Goal: Task Accomplishment & Management: Use online tool/utility

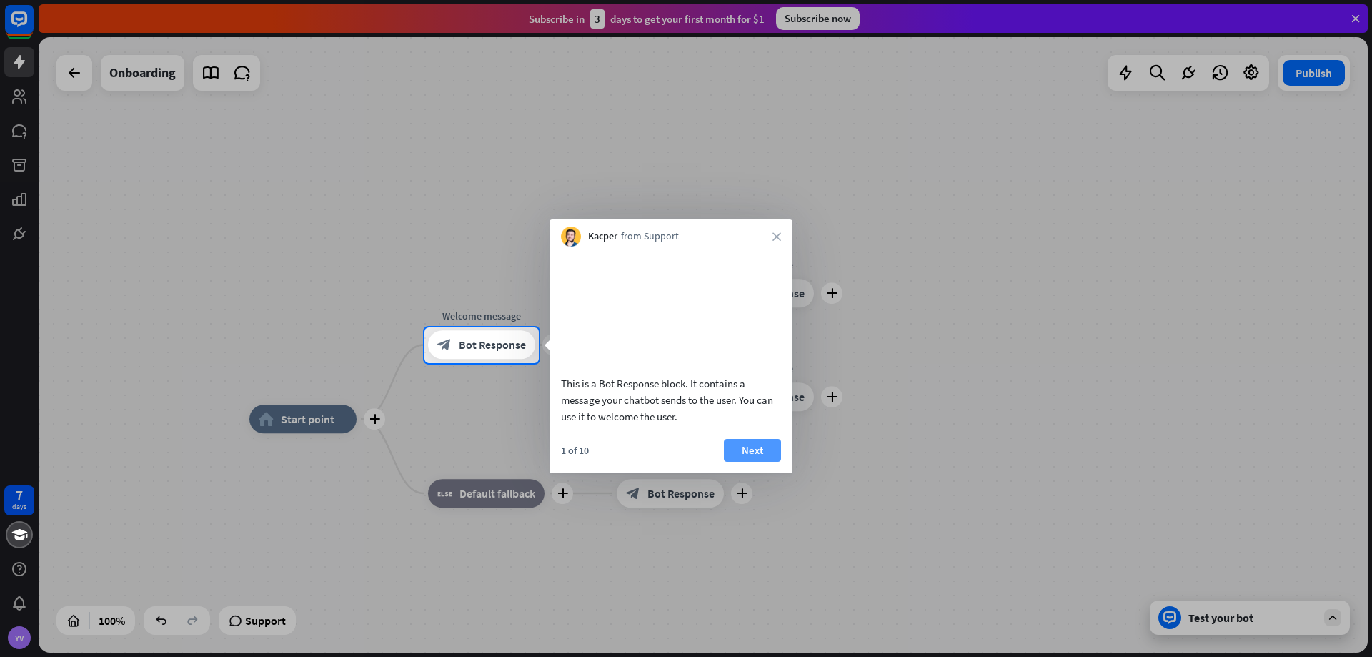
click at [742, 441] on div "This is a Bot Response block. It contains a message your chatbot sends to the u…" at bounding box center [670, 360] width 243 height 227
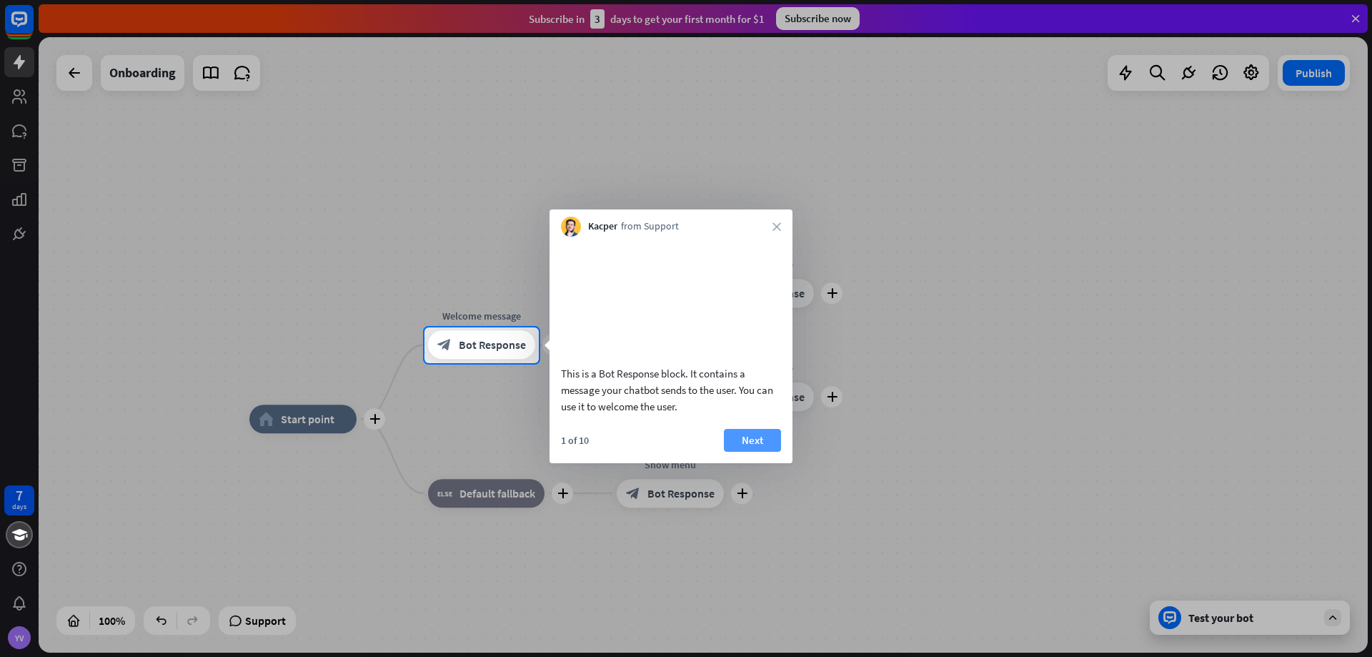
click at [752, 452] on button "Next" at bounding box center [752, 440] width 57 height 23
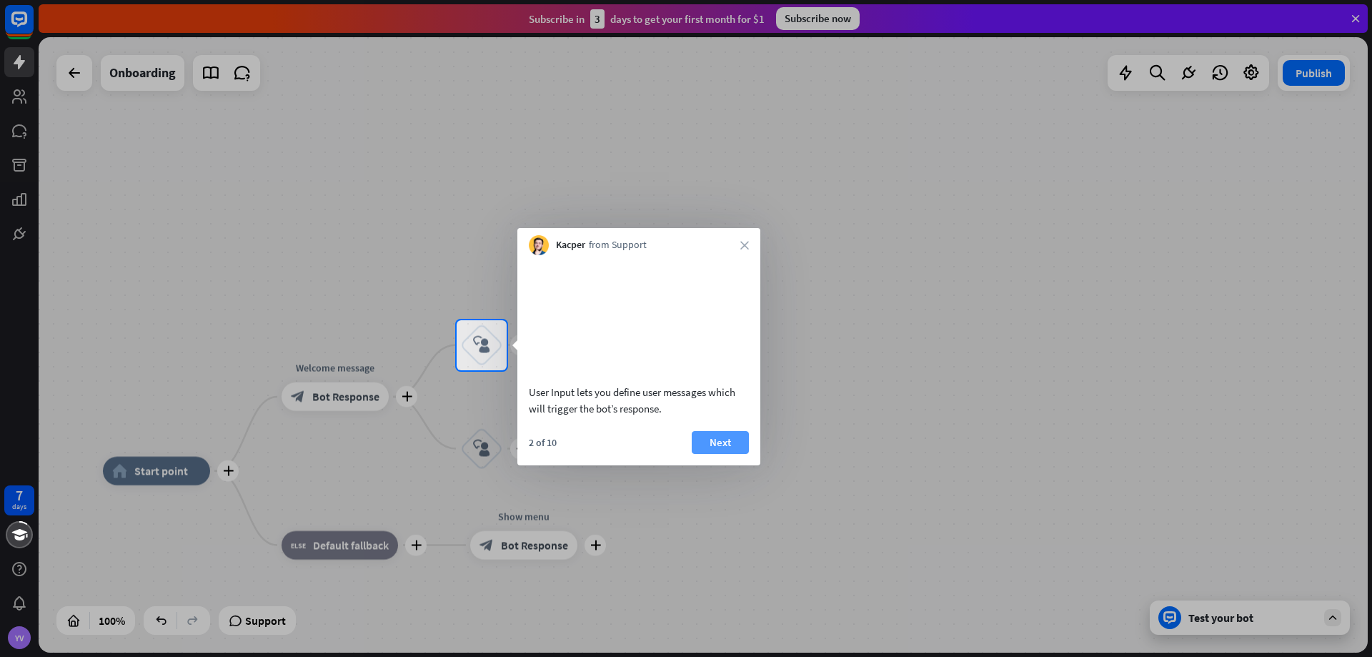
click at [718, 445] on button "Next" at bounding box center [720, 442] width 57 height 23
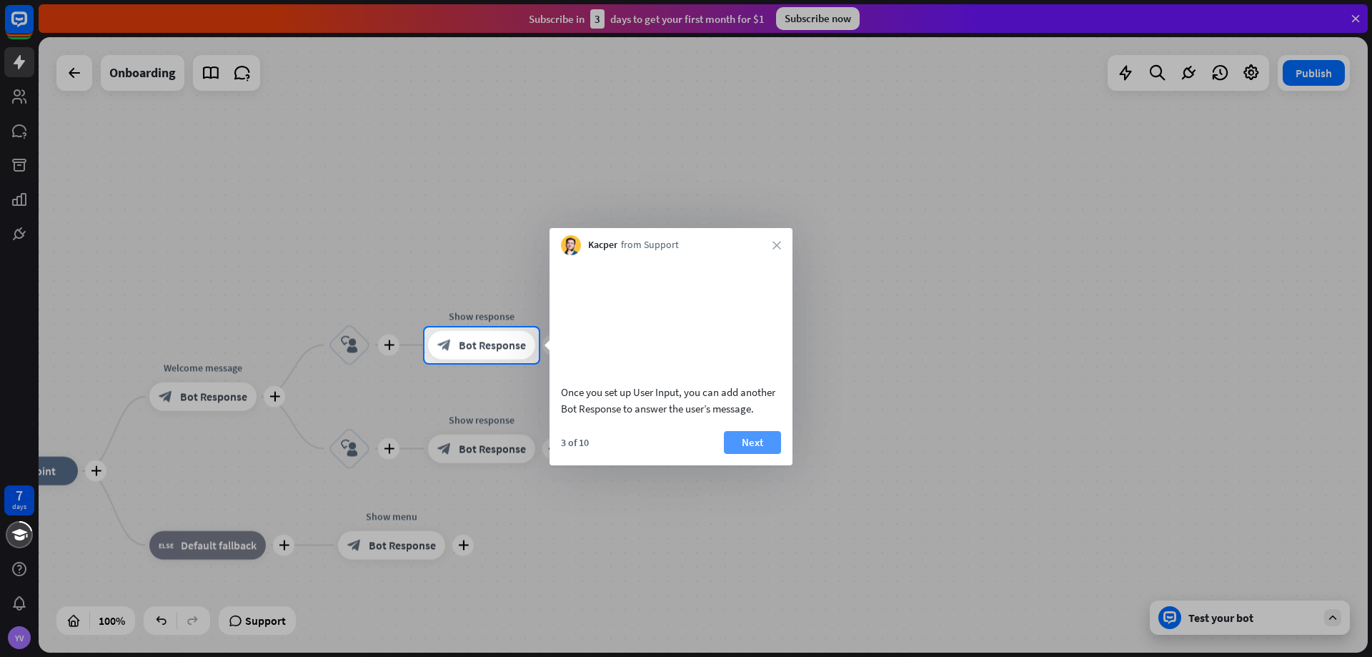
click at [761, 439] on button "Next" at bounding box center [752, 442] width 57 height 23
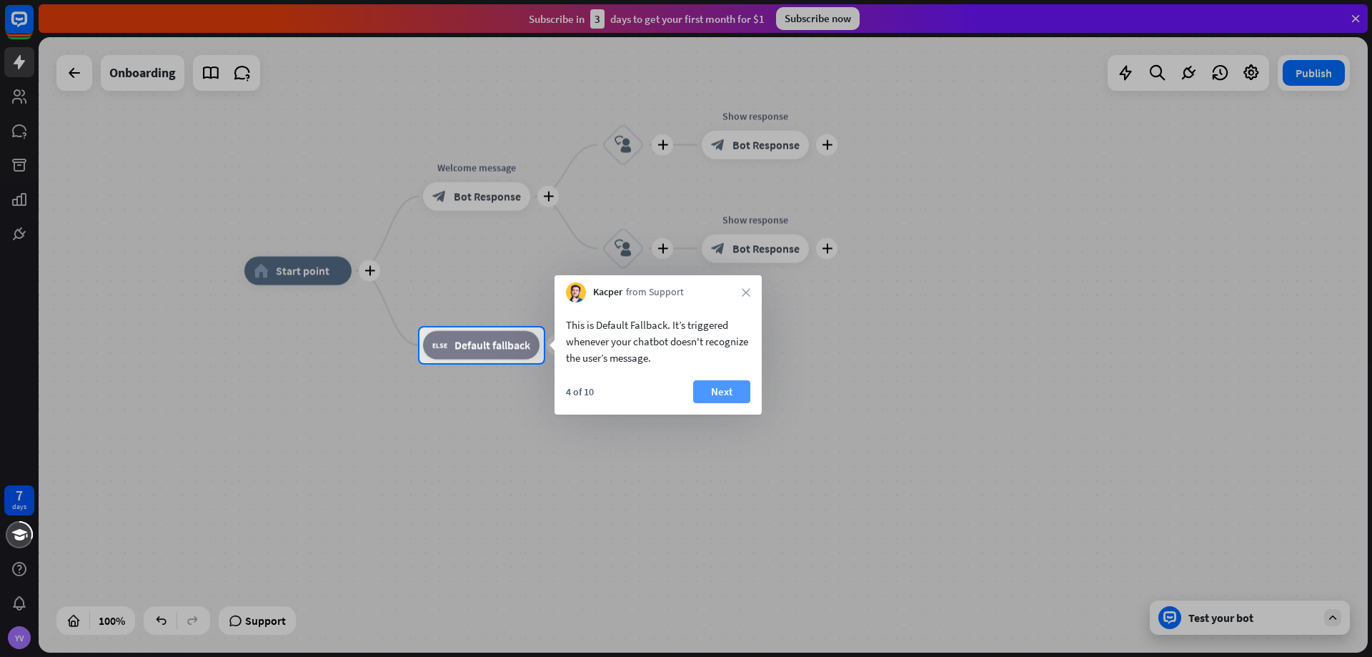
click at [722, 391] on button "Next" at bounding box center [721, 391] width 57 height 23
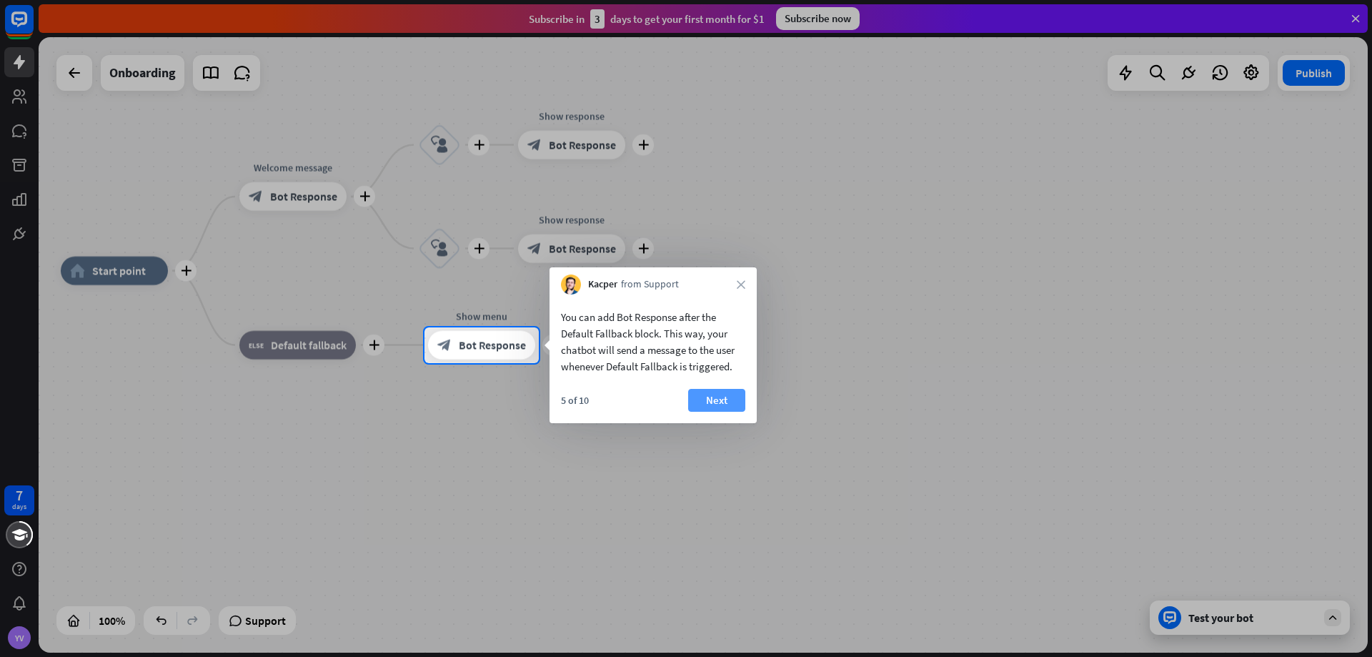
click at [695, 404] on button "Next" at bounding box center [716, 400] width 57 height 23
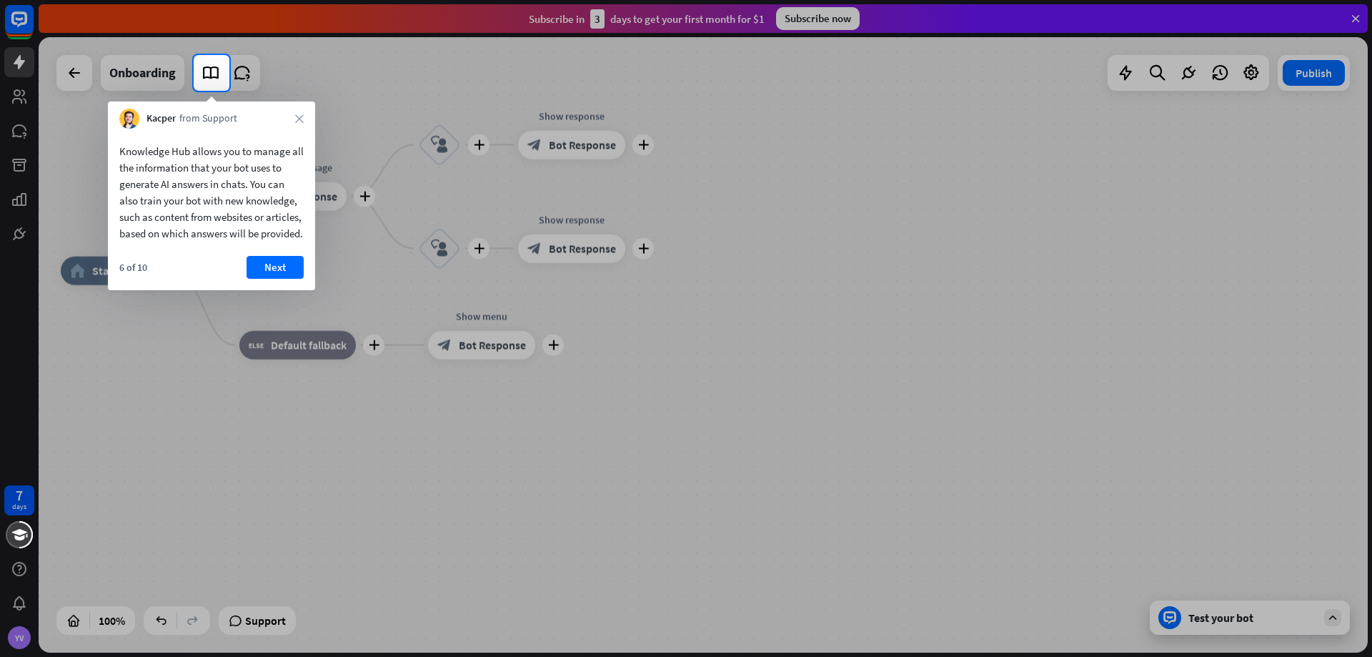
drag, startPoint x: 275, startPoint y: 287, endPoint x: 289, endPoint y: 287, distance: 13.6
click at [279, 279] on button "Next" at bounding box center [275, 267] width 57 height 23
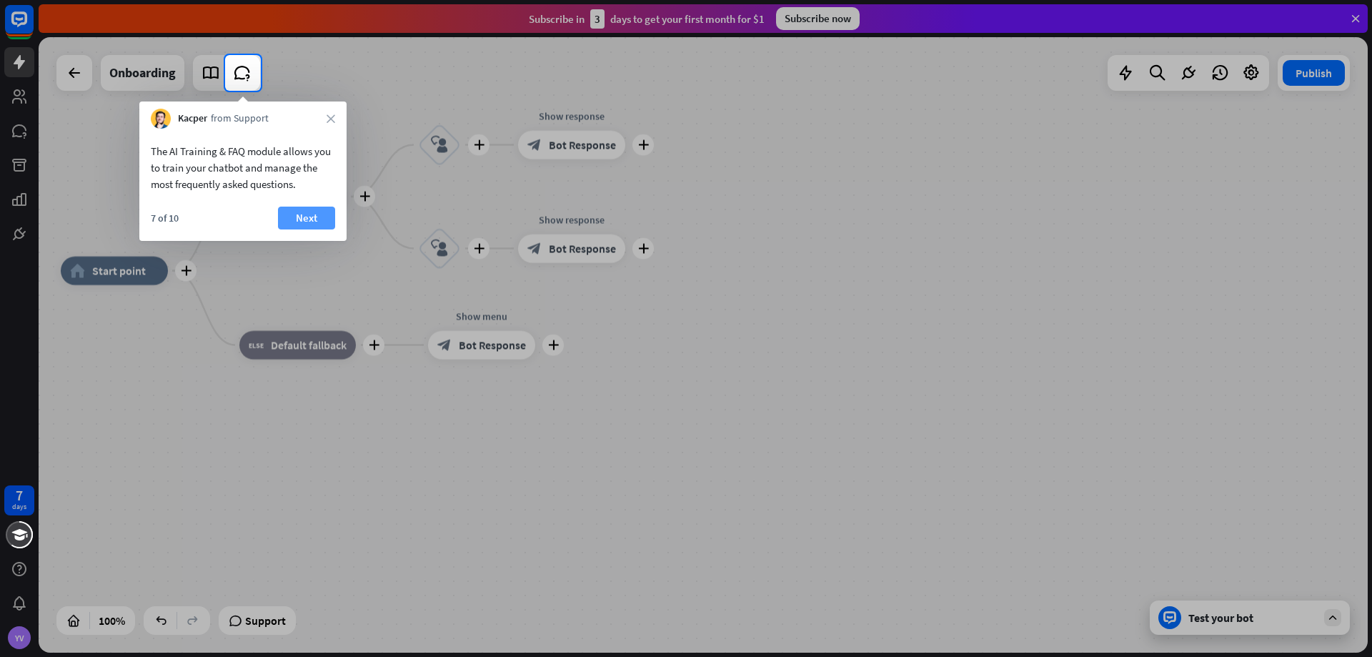
click at [301, 213] on button "Next" at bounding box center [306, 218] width 57 height 23
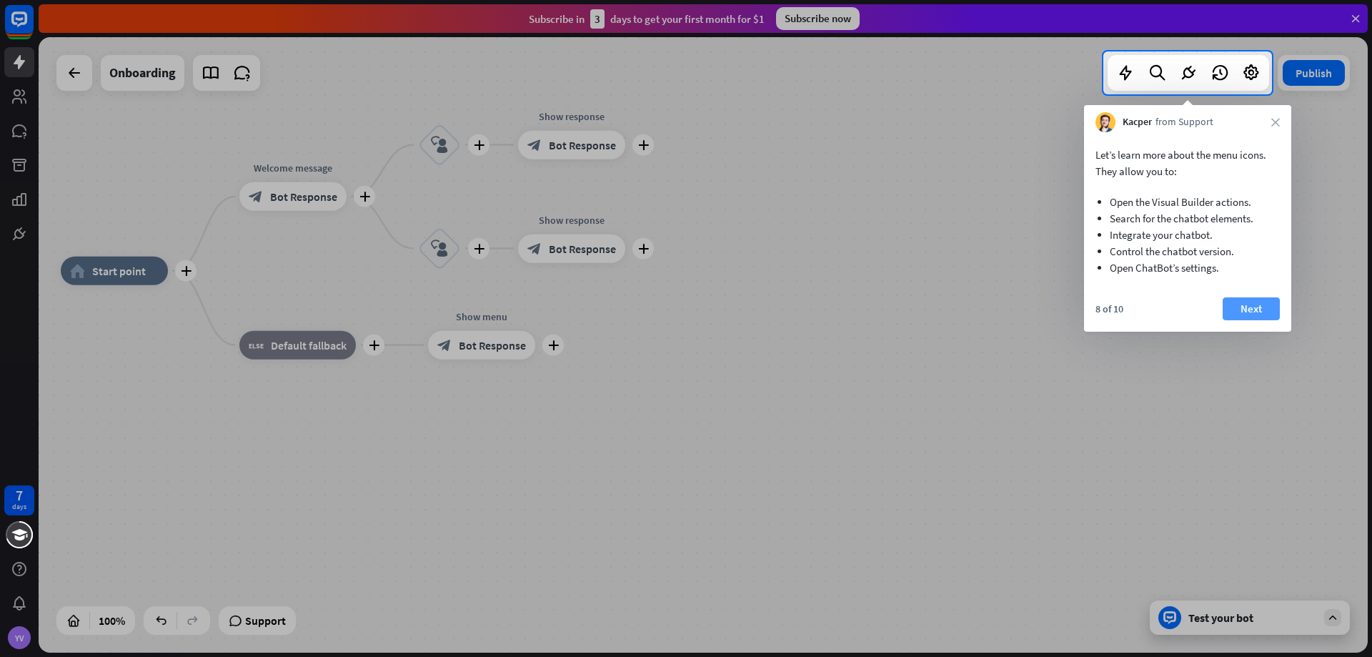
click at [1248, 299] on button "Next" at bounding box center [1251, 308] width 57 height 23
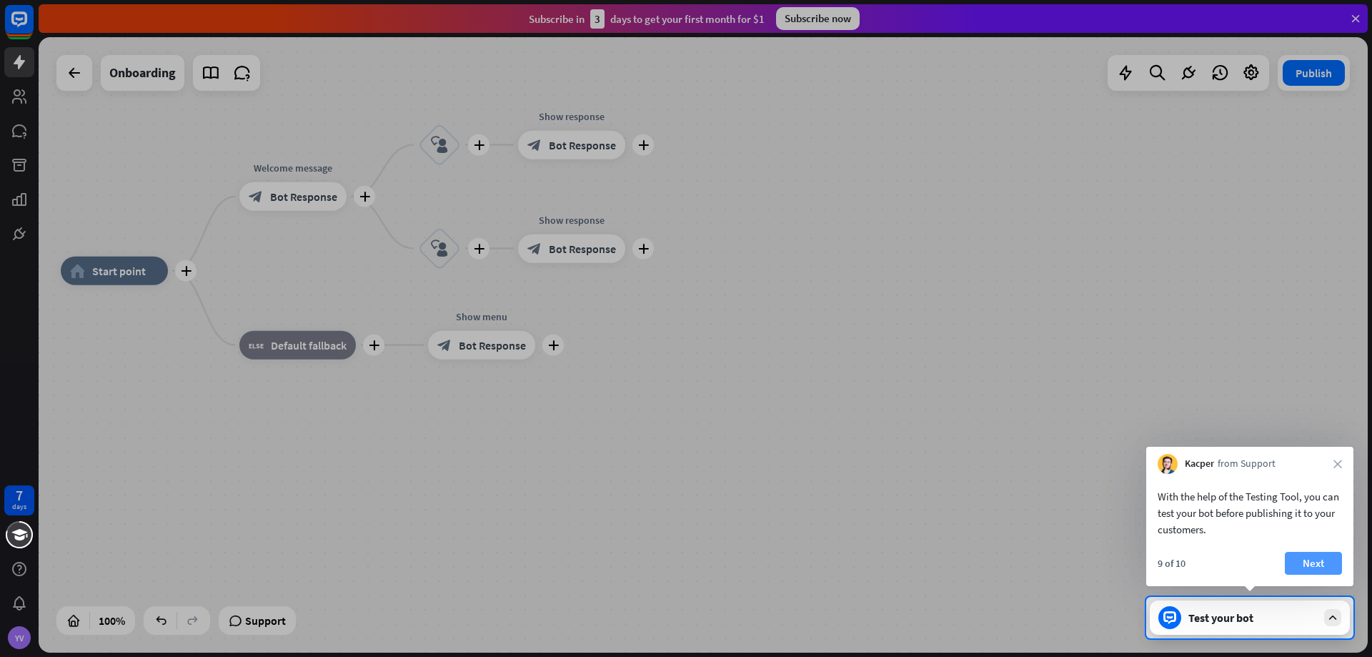
click at [1311, 556] on button "Next" at bounding box center [1313, 563] width 57 height 23
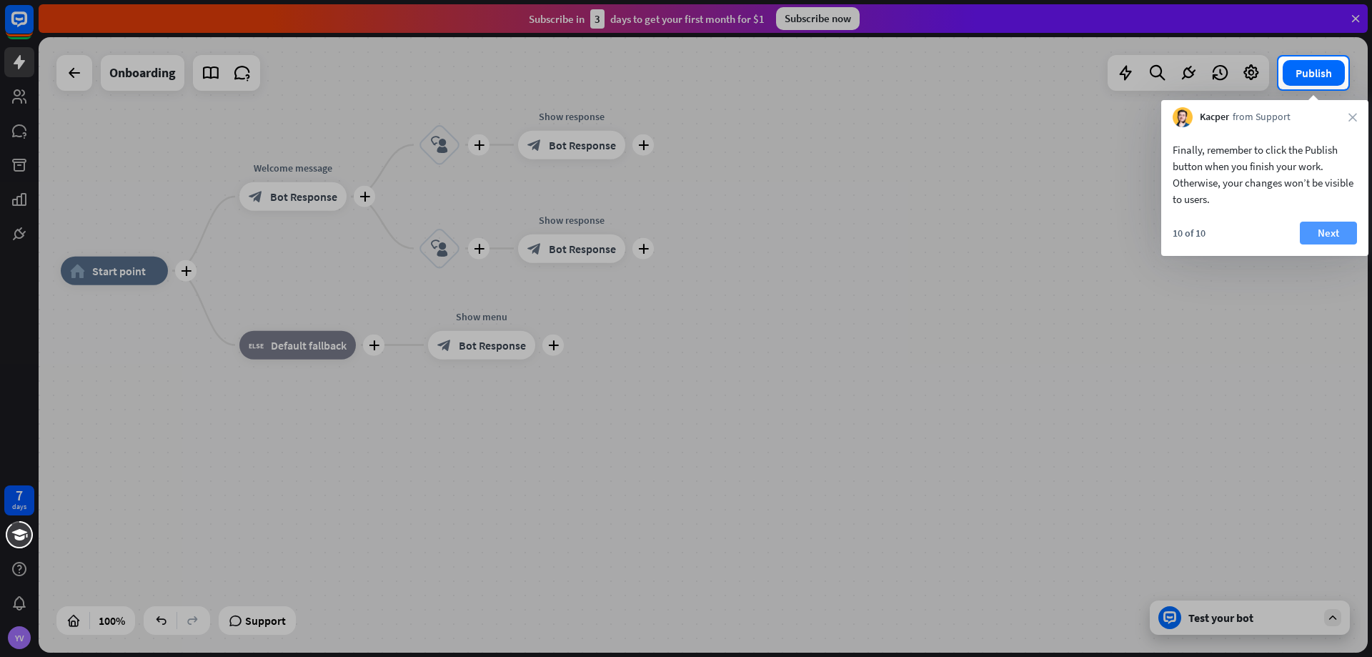
click at [1317, 229] on button "Next" at bounding box center [1328, 233] width 57 height 23
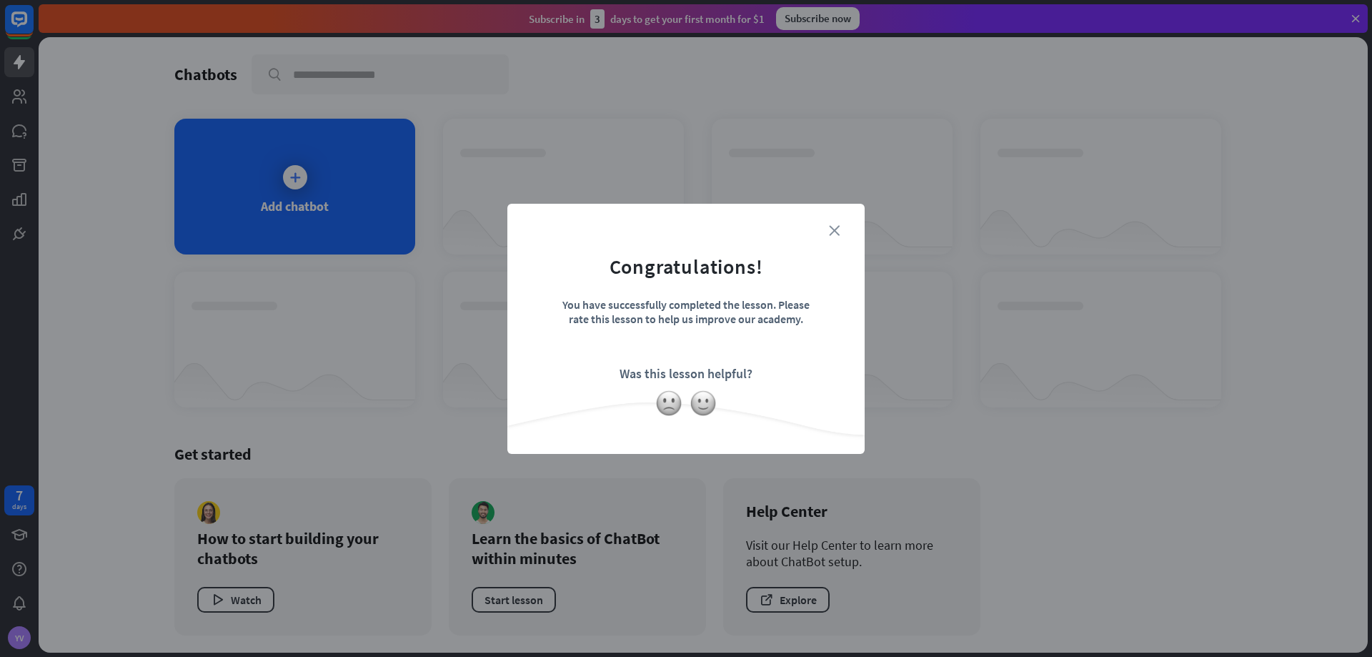
click at [837, 230] on icon "close" at bounding box center [834, 230] width 11 height 11
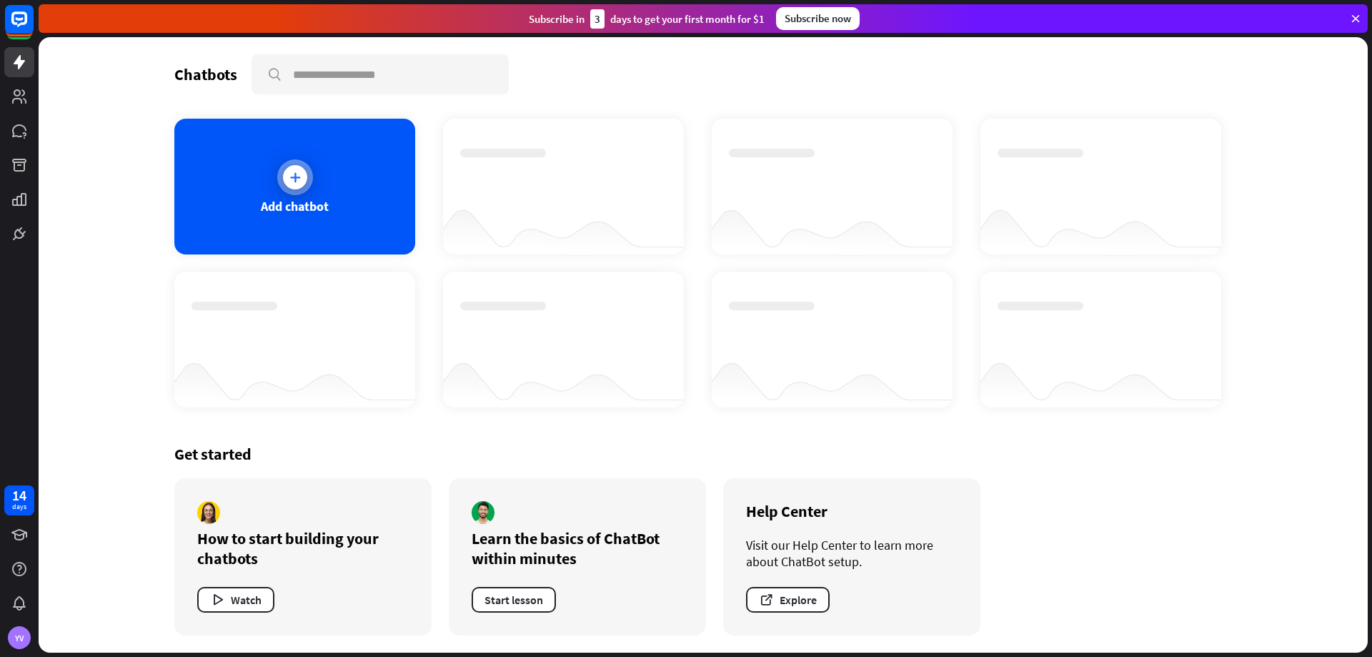
click at [291, 214] on div "Add chatbot" at bounding box center [294, 187] width 241 height 136
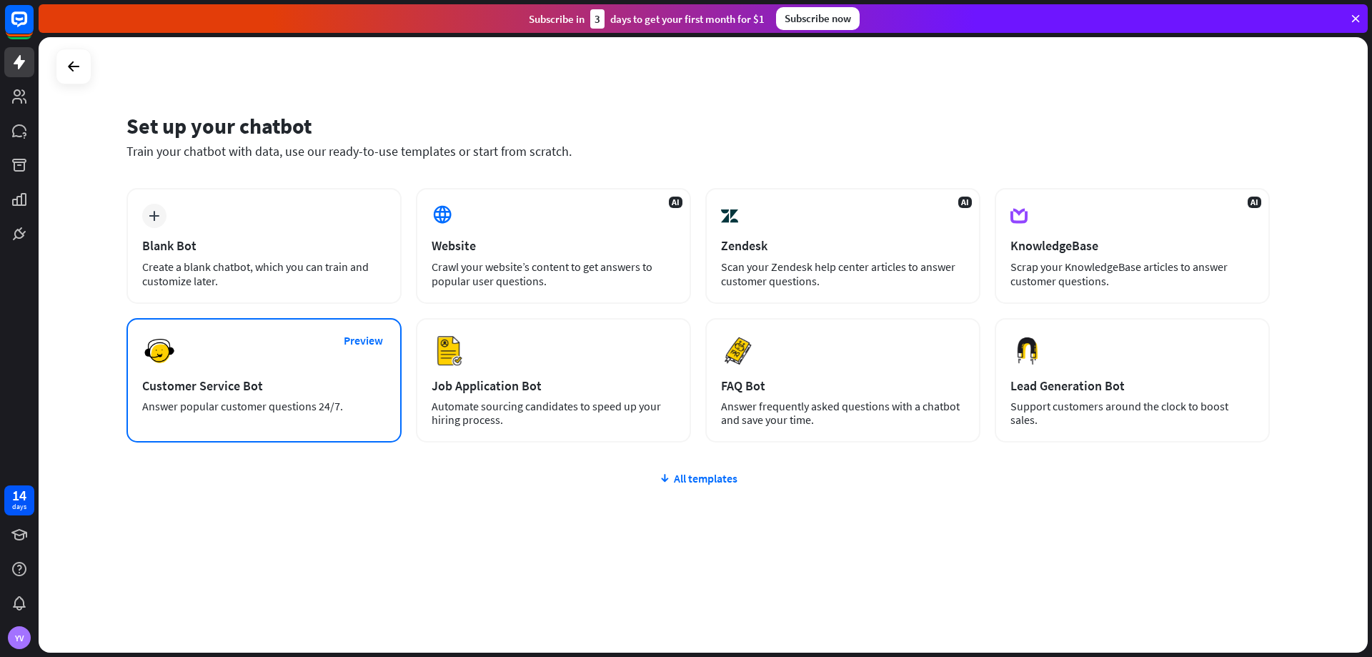
click at [290, 383] on div "Customer Service Bot" at bounding box center [264, 385] width 244 height 16
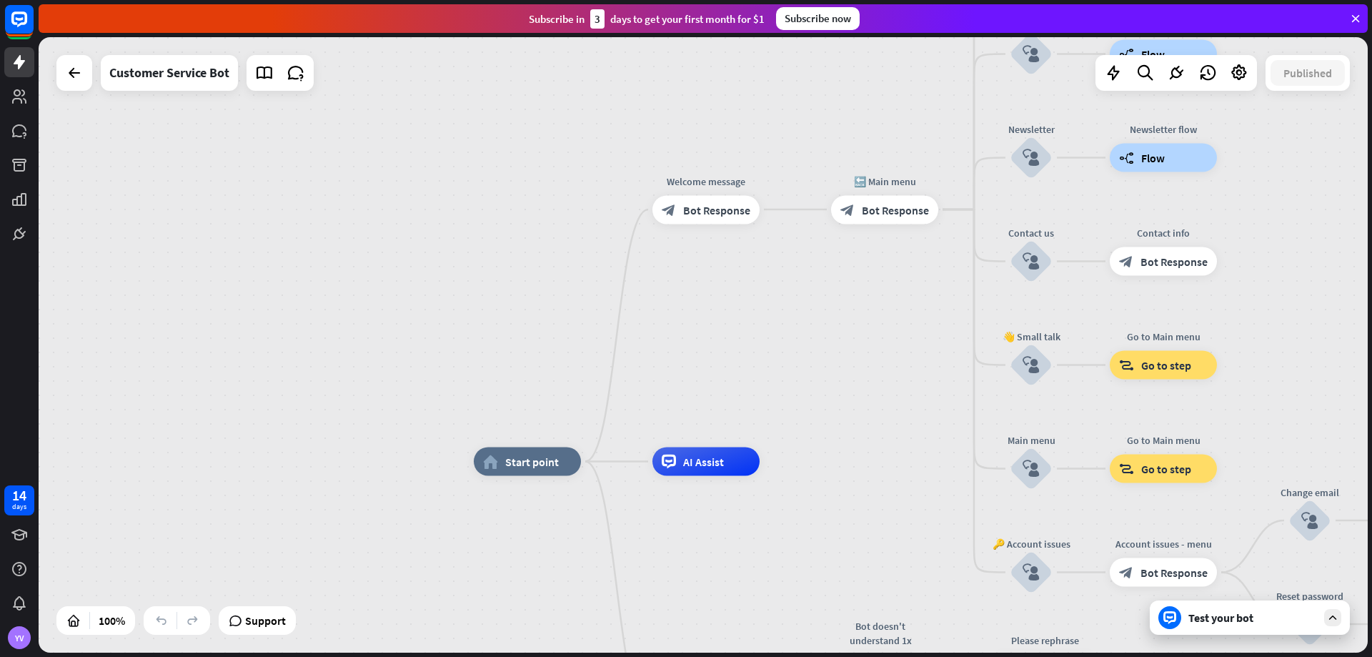
drag, startPoint x: 727, startPoint y: 369, endPoint x: 902, endPoint y: 476, distance: 204.7
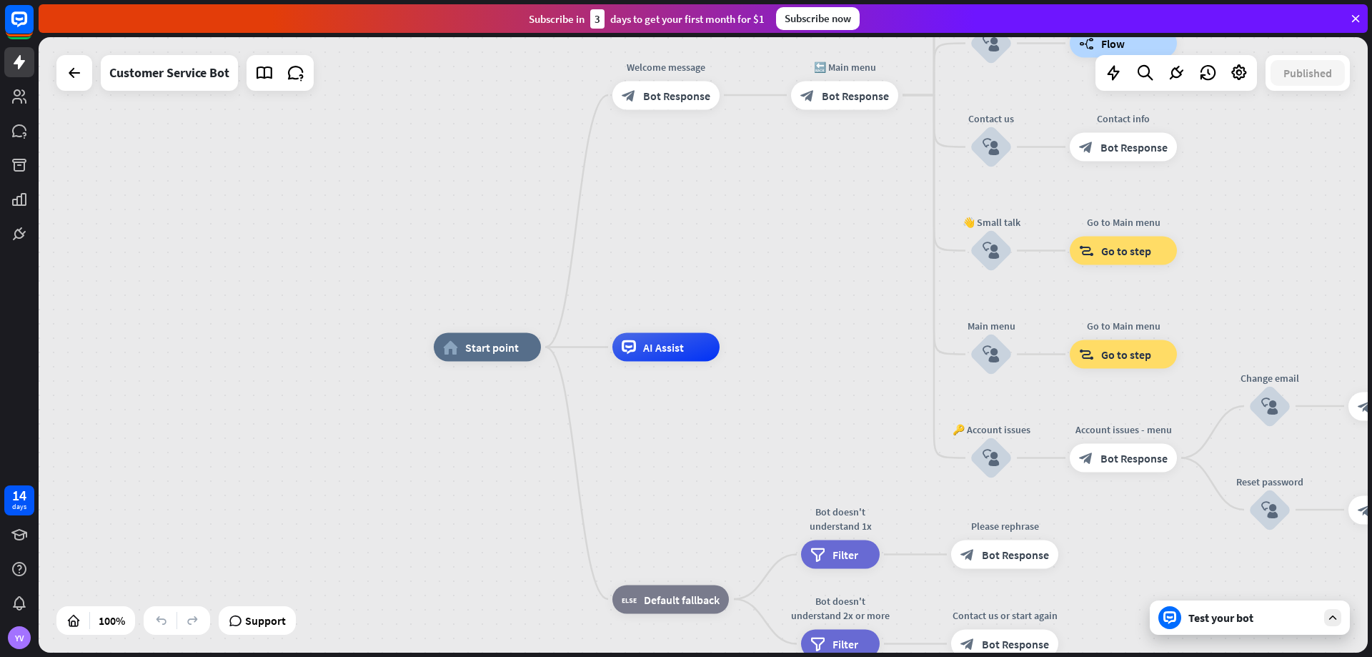
drag, startPoint x: 882, startPoint y: 517, endPoint x: 776, endPoint y: 365, distance: 185.2
click at [777, 366] on div "home_2 Start point Welcome message block_bot_response Bot Response 🔙 Main menu …" at bounding box center [1098, 654] width 1329 height 615
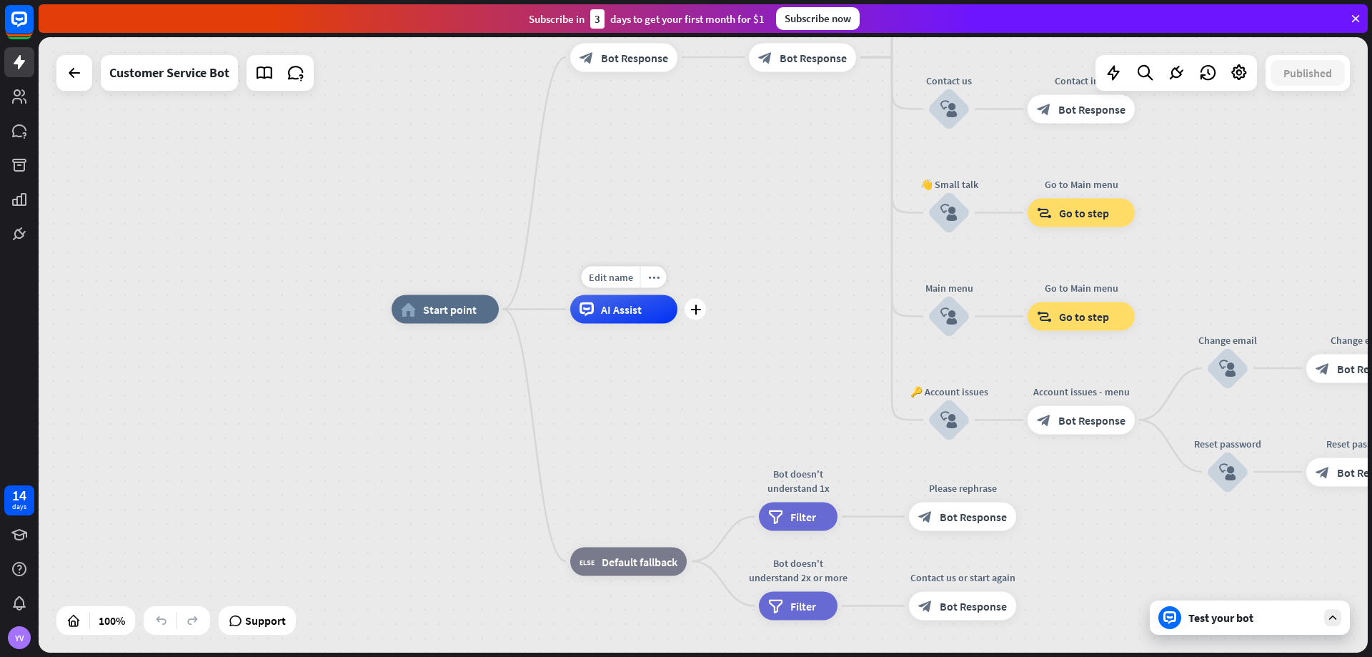
click at [643, 310] on div "AI Assist" at bounding box center [623, 309] width 107 height 29
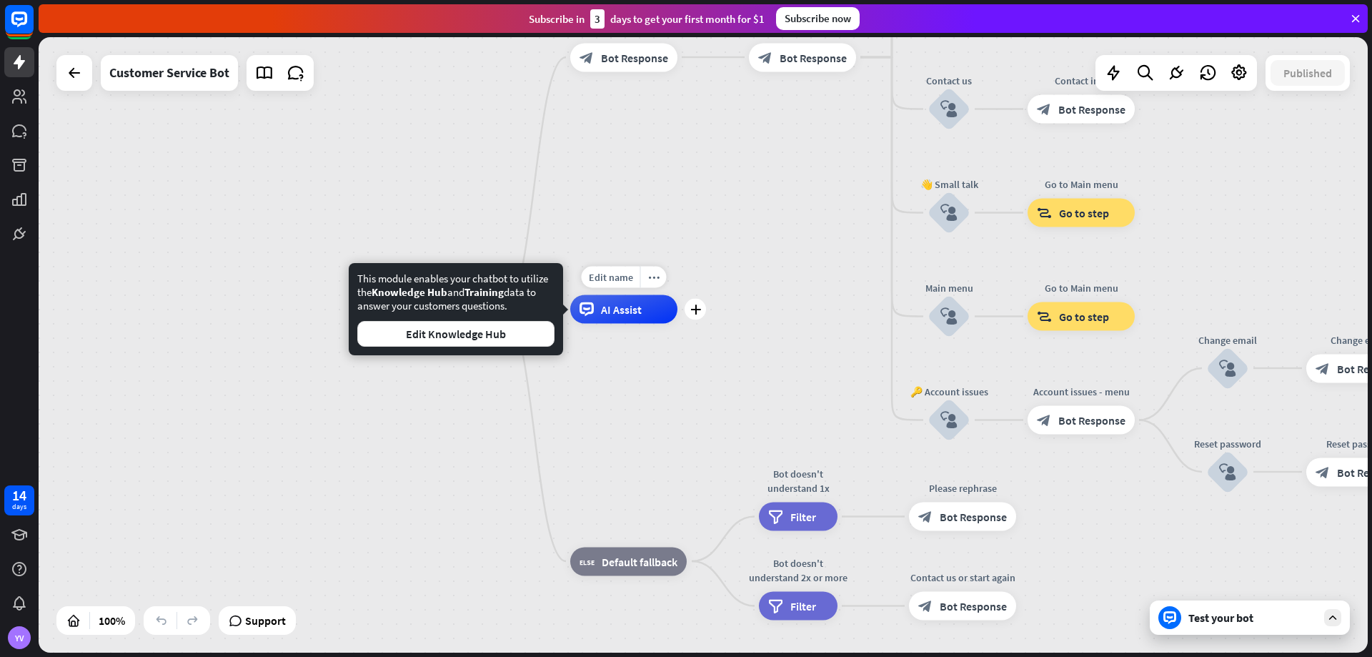
click at [677, 319] on div "Edit name more_horiz plus AI Assist" at bounding box center [623, 309] width 107 height 29
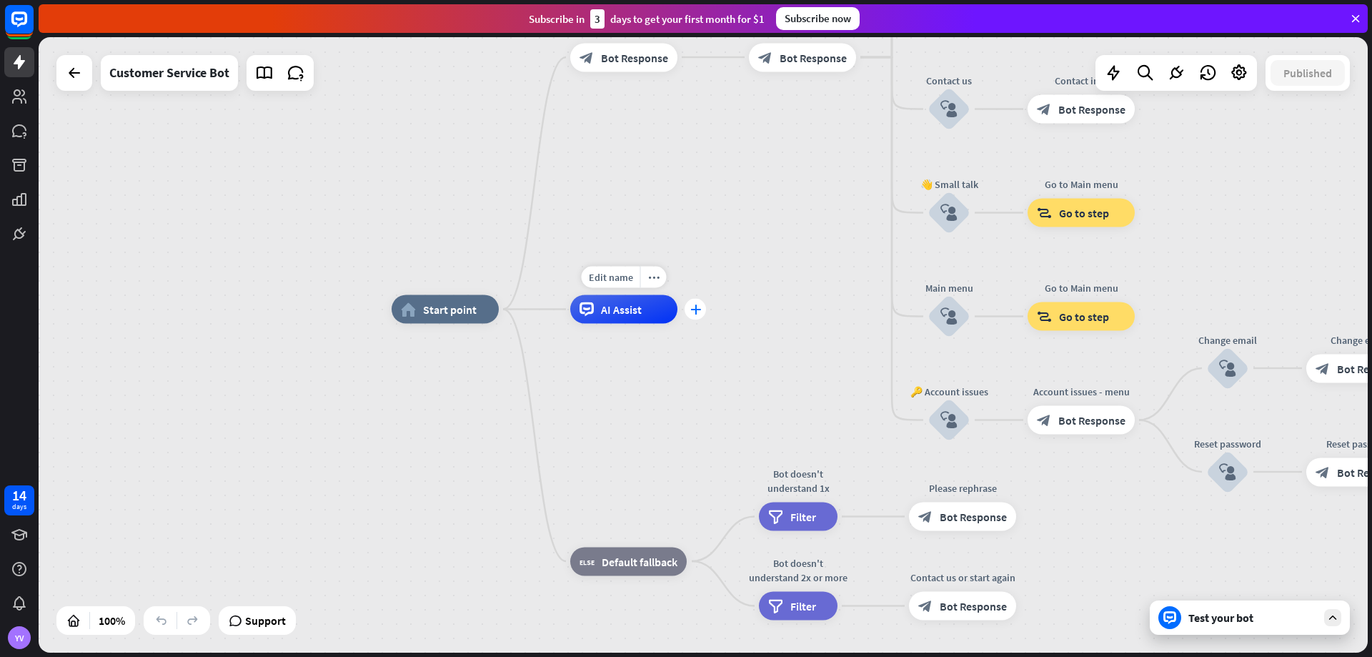
click at [702, 309] on div "plus" at bounding box center [695, 309] width 21 height 21
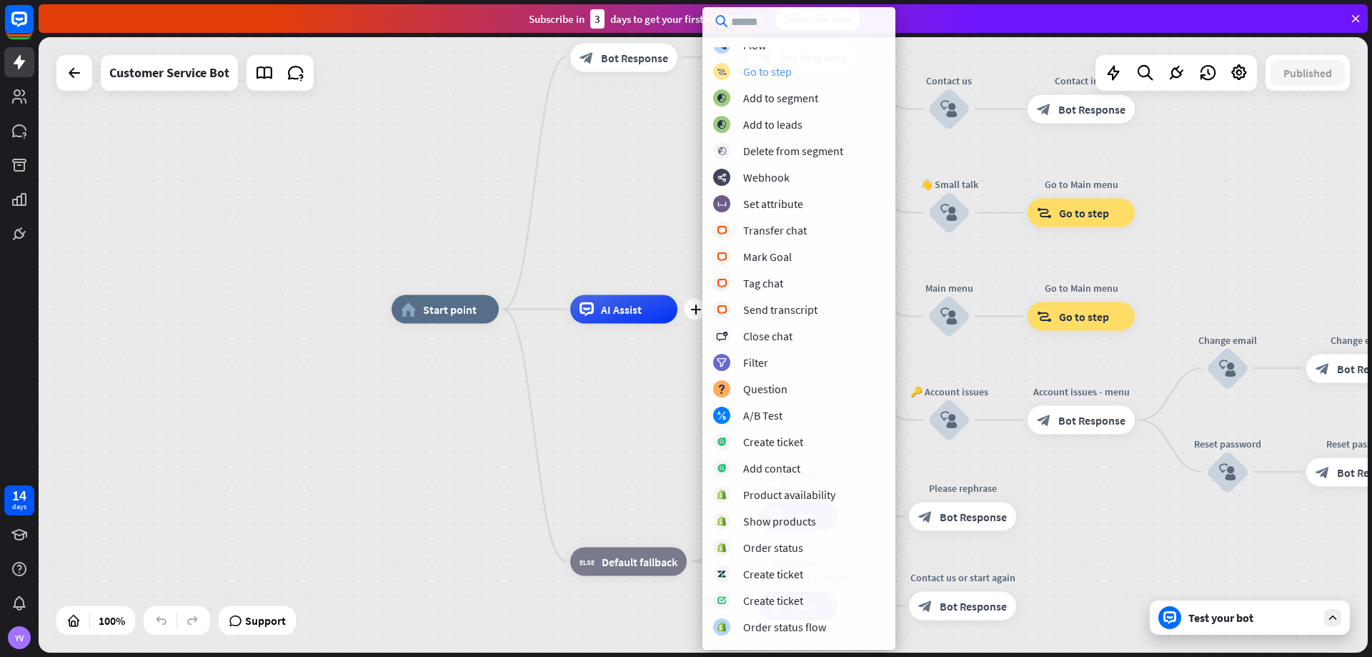
scroll to position [113, 0]
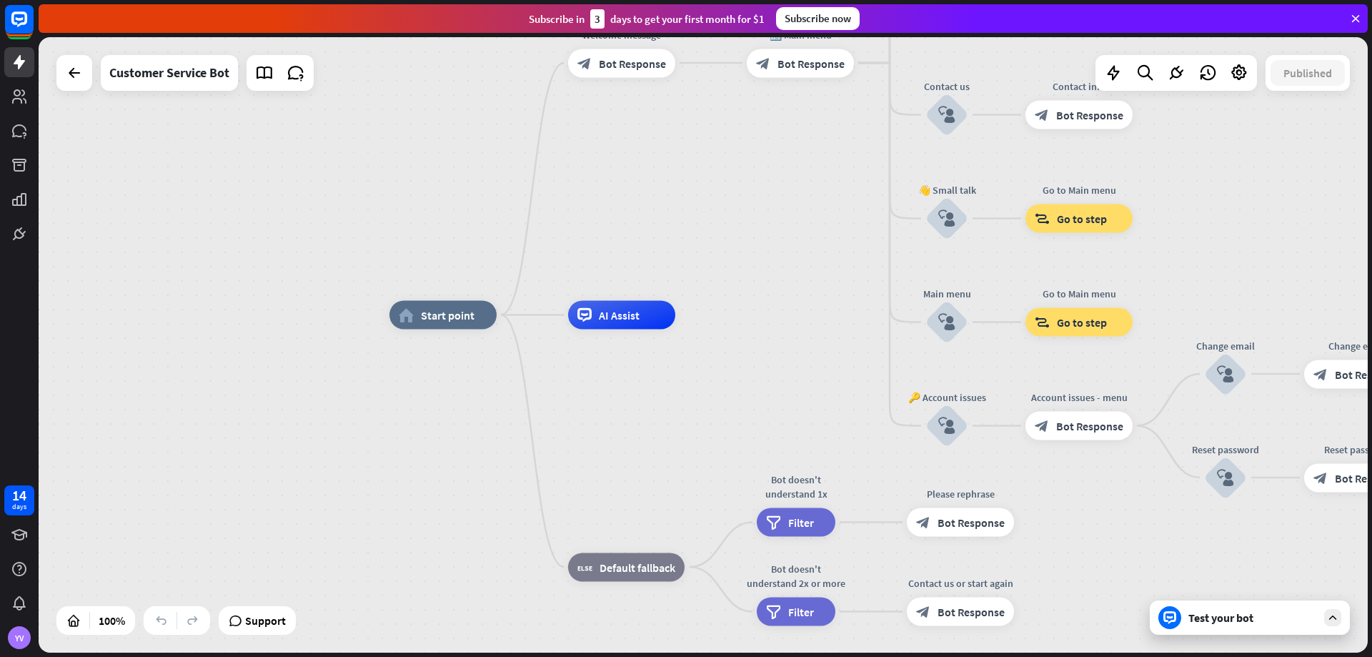
click at [692, 156] on div "home_2 Start point Welcome message block_bot_response Bot Response 🔙 Main menu …" at bounding box center [703, 344] width 1329 height 615
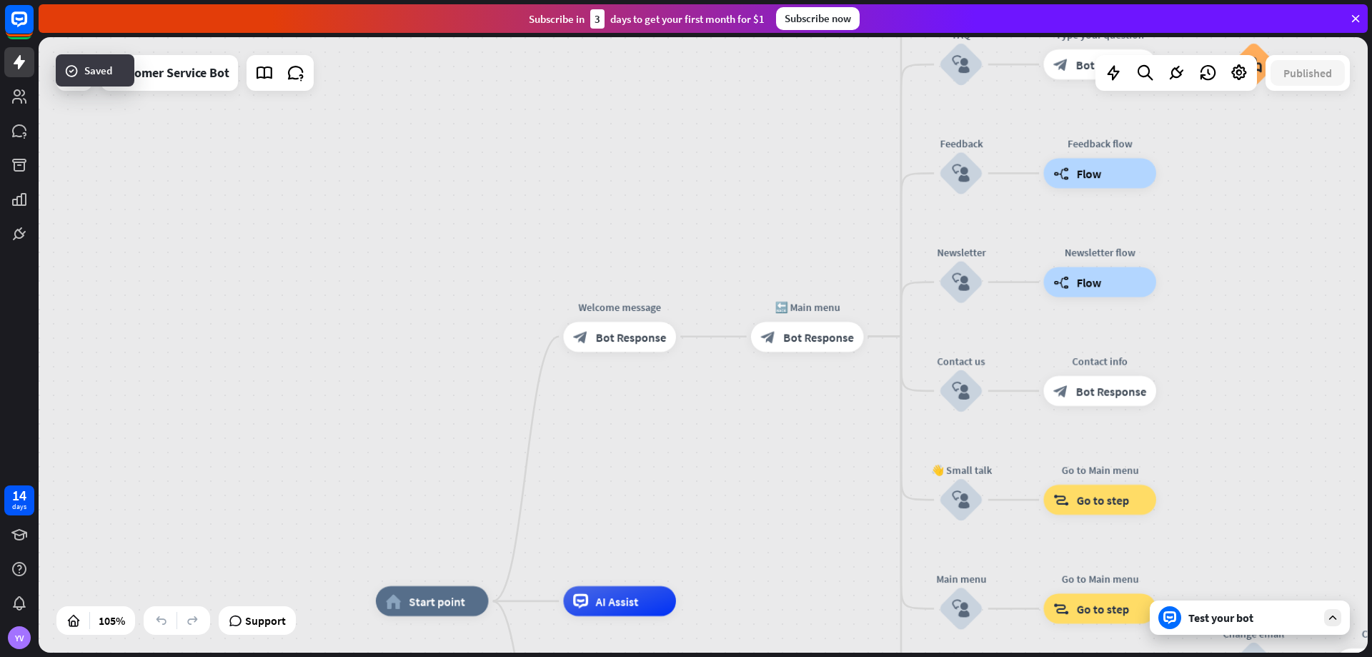
drag, startPoint x: 739, startPoint y: 266, endPoint x: 736, endPoint y: 469, distance: 202.9
click at [736, 469] on div "home_2 Start point Welcome message block_bot_response Bot Response 🔙 Main menu …" at bounding box center [703, 344] width 1329 height 615
click at [627, 337] on span "Bot Response" at bounding box center [631, 336] width 71 height 15
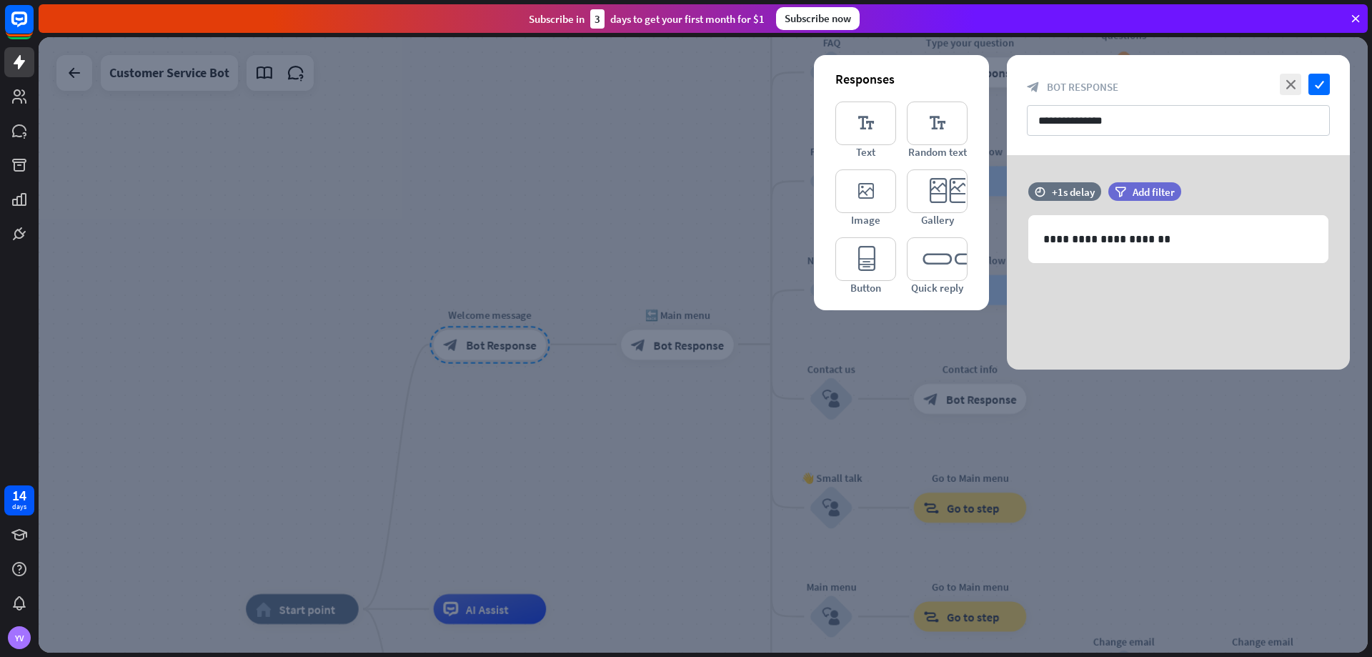
click at [636, 306] on div at bounding box center [703, 344] width 1329 height 615
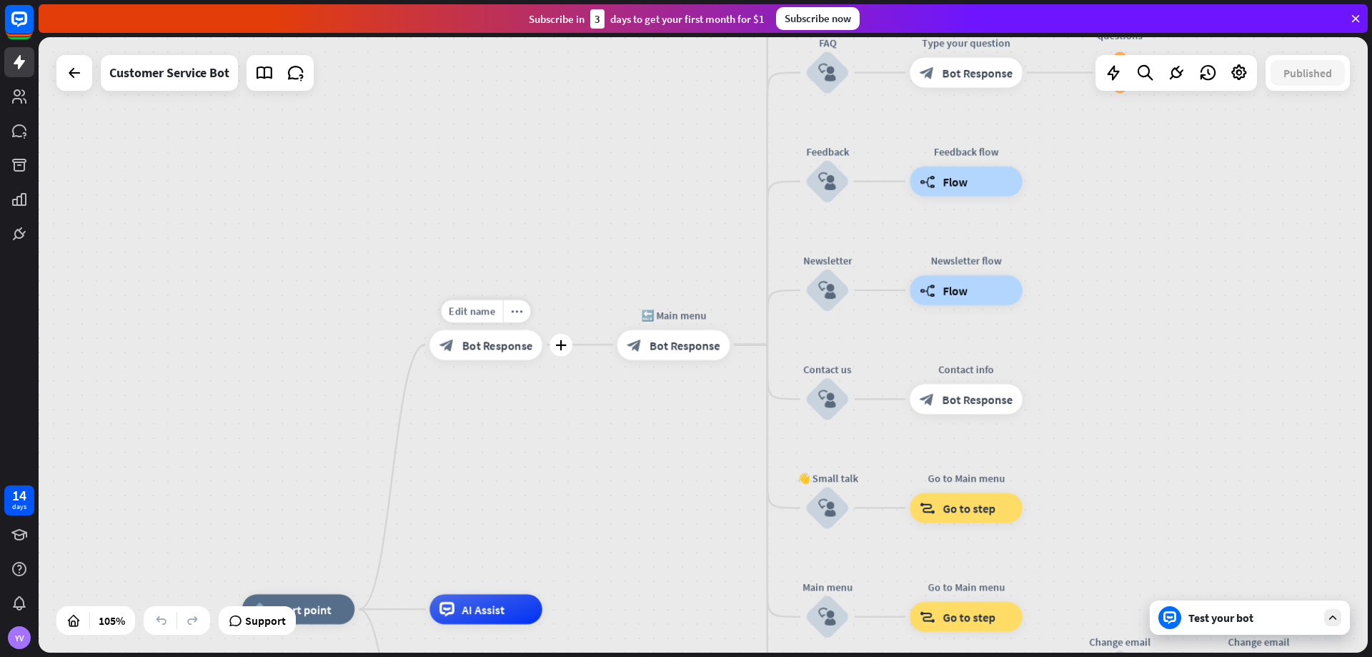
click at [512, 347] on span "Bot Response" at bounding box center [497, 344] width 71 height 15
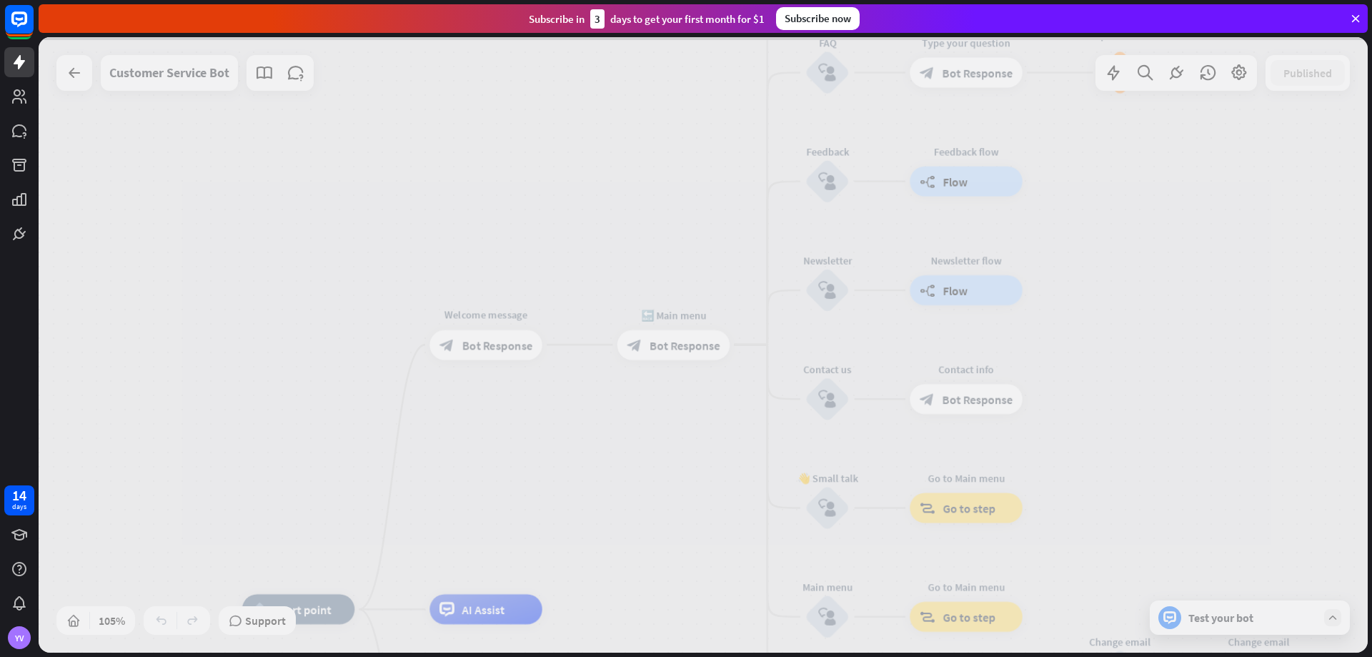
click at [512, 347] on div at bounding box center [703, 344] width 1329 height 615
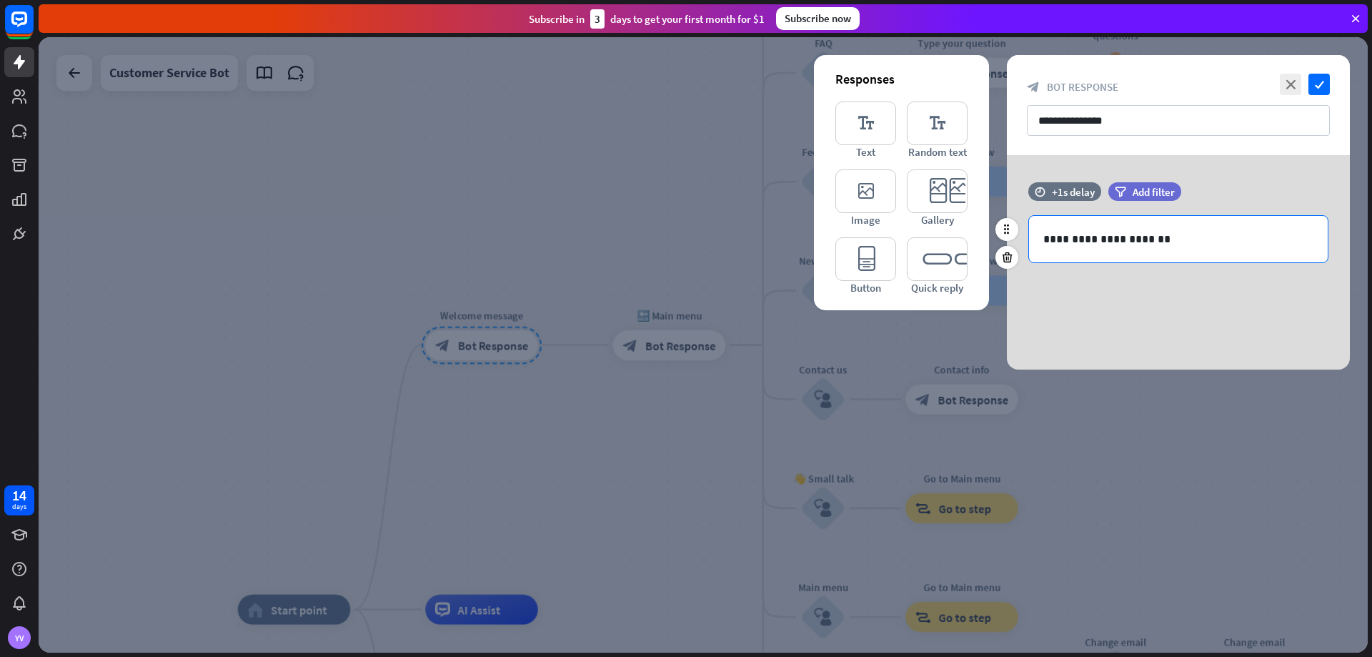
click at [1161, 228] on div "**********" at bounding box center [1178, 239] width 299 height 46
drag, startPoint x: 1161, startPoint y: 228, endPoint x: 1015, endPoint y: 234, distance: 145.9
click at [1015, 234] on div "**********" at bounding box center [1178, 229] width 343 height 95
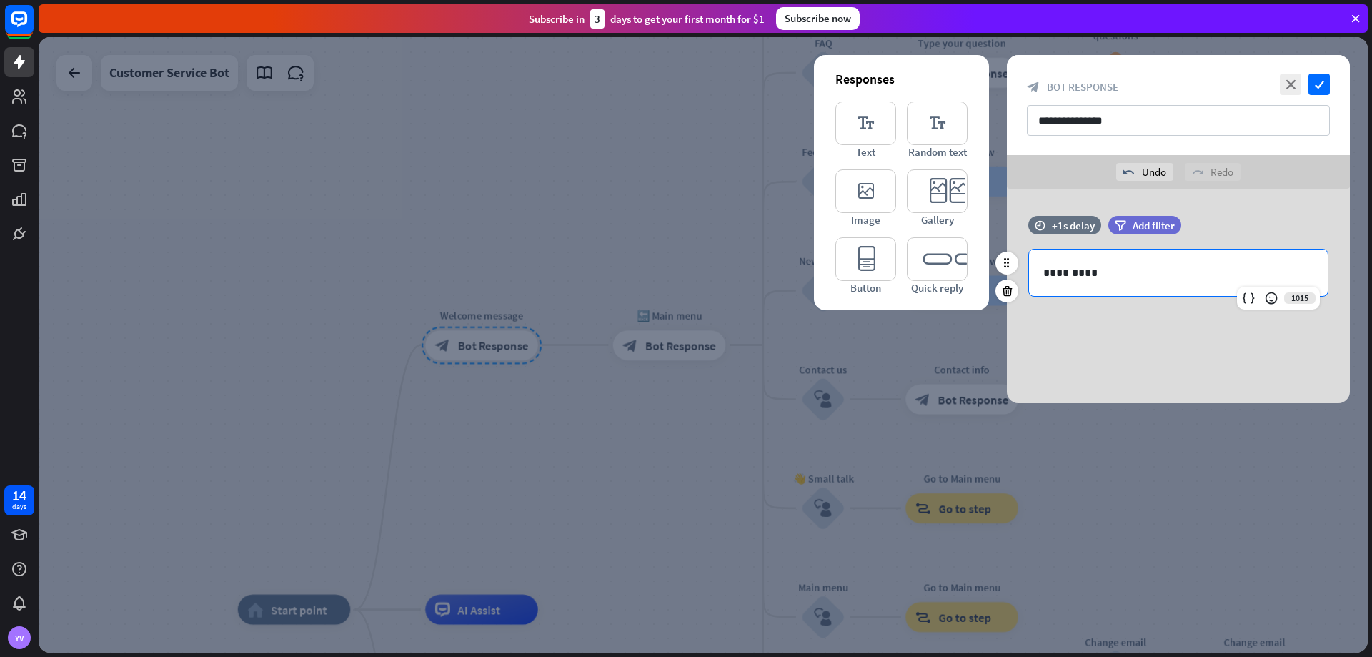
click at [1116, 274] on p "*********" at bounding box center [1178, 273] width 270 height 18
